Goal: Information Seeking & Learning: Learn about a topic

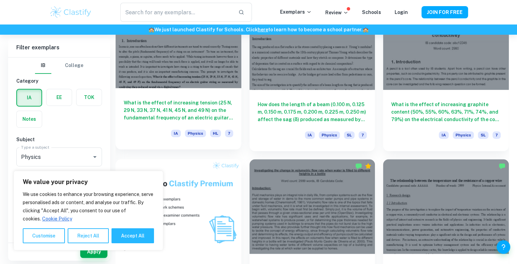
scroll to position [397, 0]
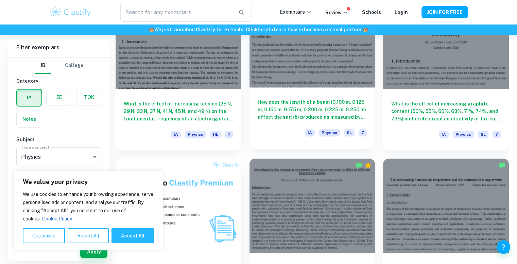
click at [327, 96] on div "How does the length of a beam (0.100 m, 0.125 m, 0.150 m, 0.175 m, 0.200 m, 0.2…" at bounding box center [312, 117] width 126 height 61
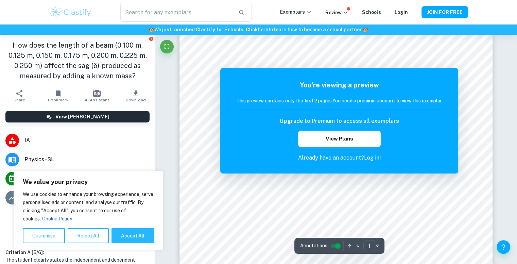
scroll to position [134, 0]
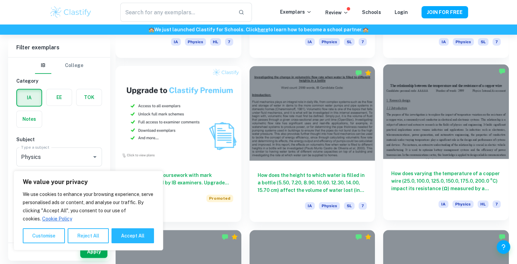
scroll to position [492, 0]
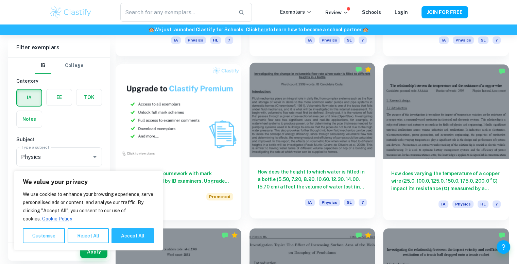
click at [343, 136] on div at bounding box center [312, 110] width 126 height 94
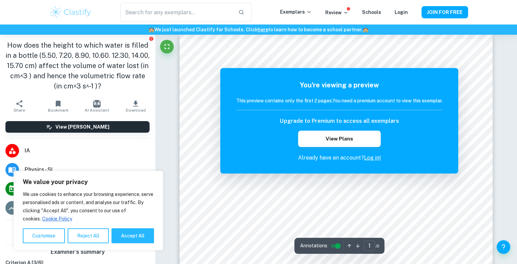
scroll to position [10, 0]
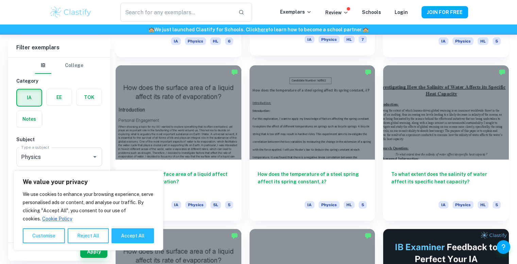
scroll to position [2619, 0]
